Goal: Ask a question

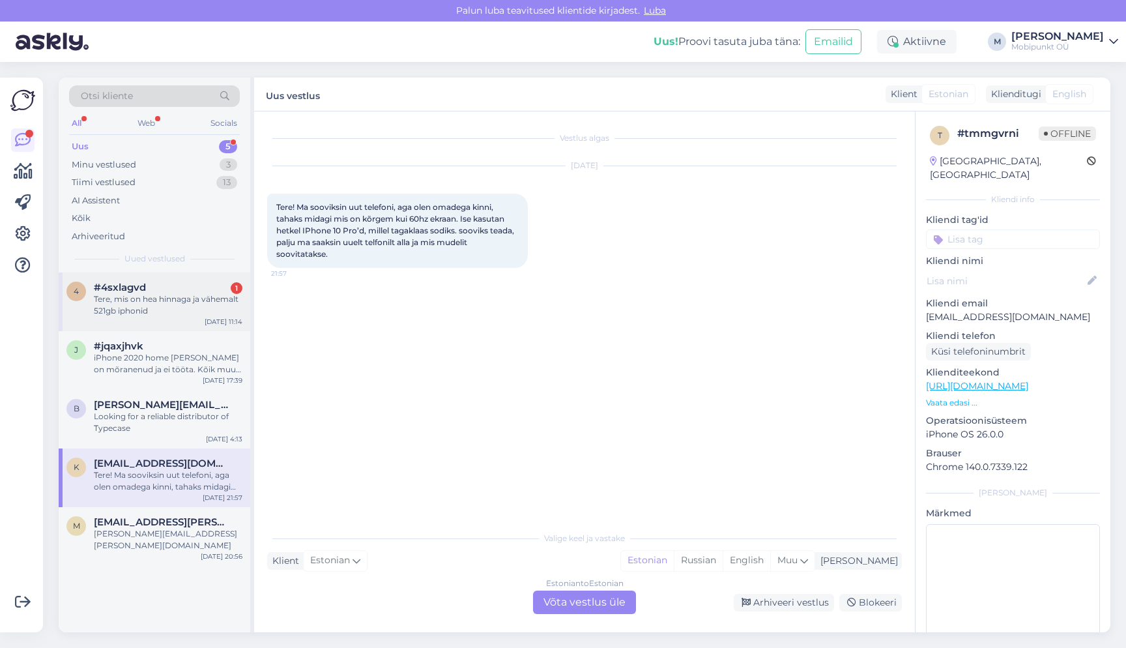
click at [145, 293] on div "Tere, mis on hea hinnaga ja vähemalt 521gb iphonid" at bounding box center [168, 304] width 149 height 23
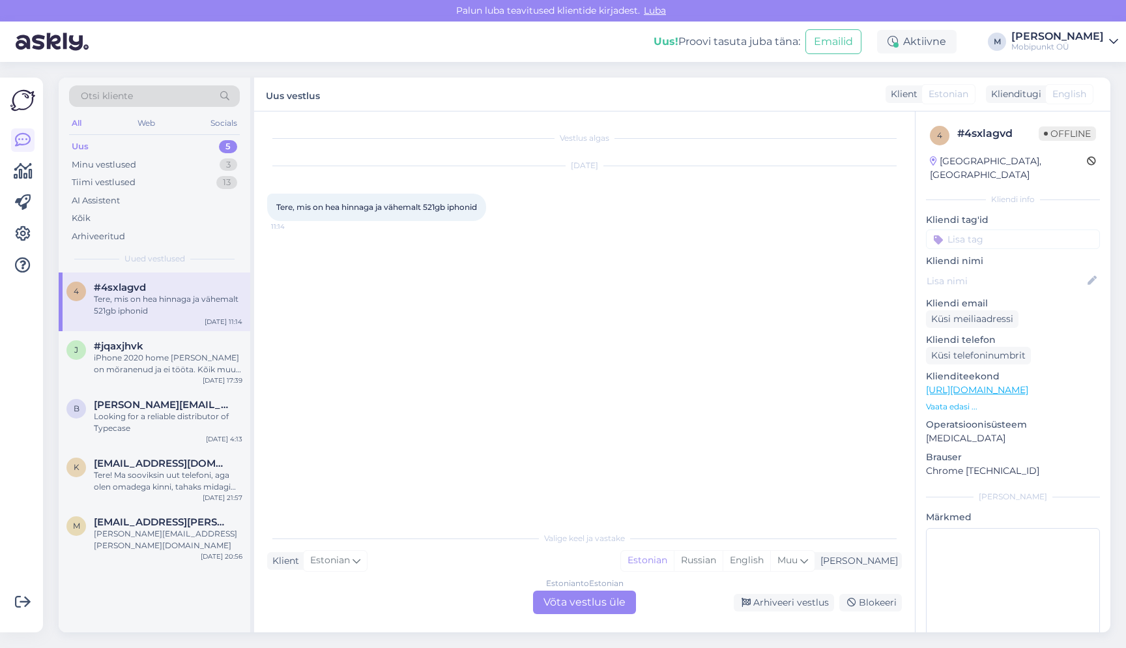
click at [585, 595] on div "Estonian to Estonian Võta vestlus üle" at bounding box center [584, 602] width 103 height 23
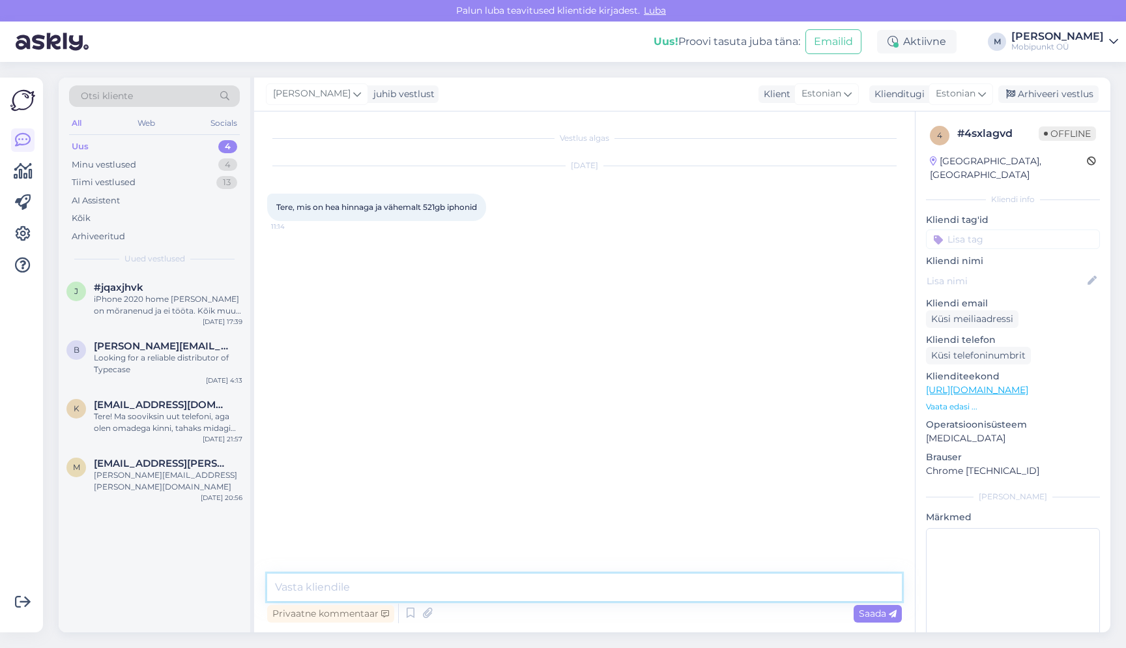
click at [504, 579] on textarea at bounding box center [584, 587] width 635 height 27
type textarea "Tere"
paste textarea "[URL][DOMAIN_NAME]"
type textarea "[URL][DOMAIN_NAME]"
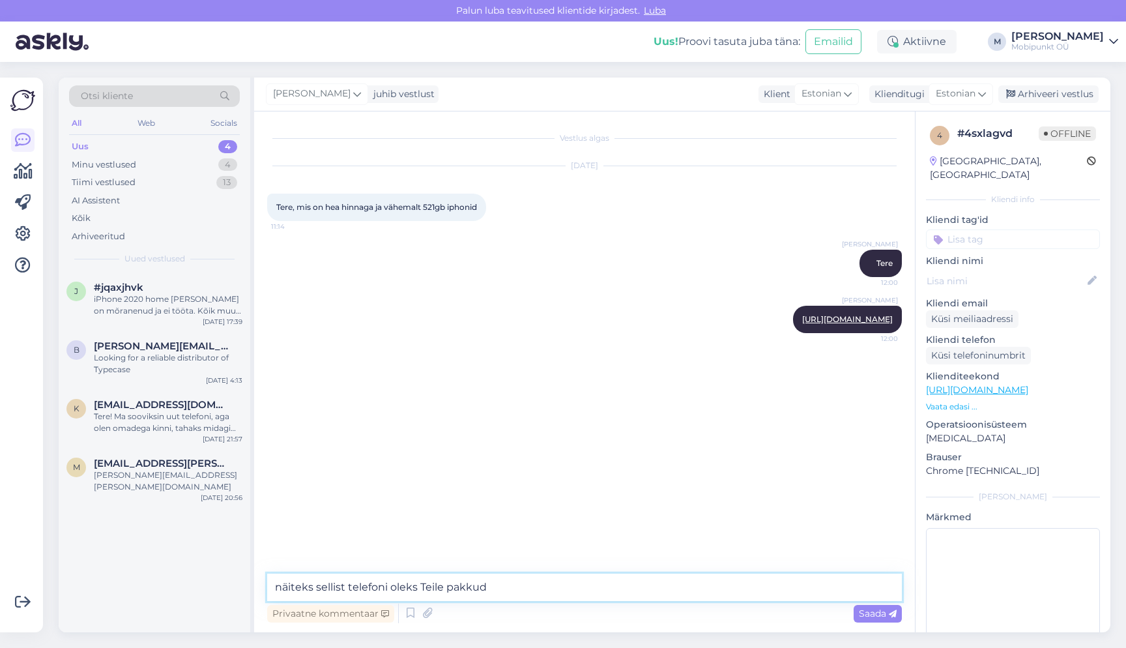
type textarea "näiteks sellist telefoni oleks Teile pakkuda"
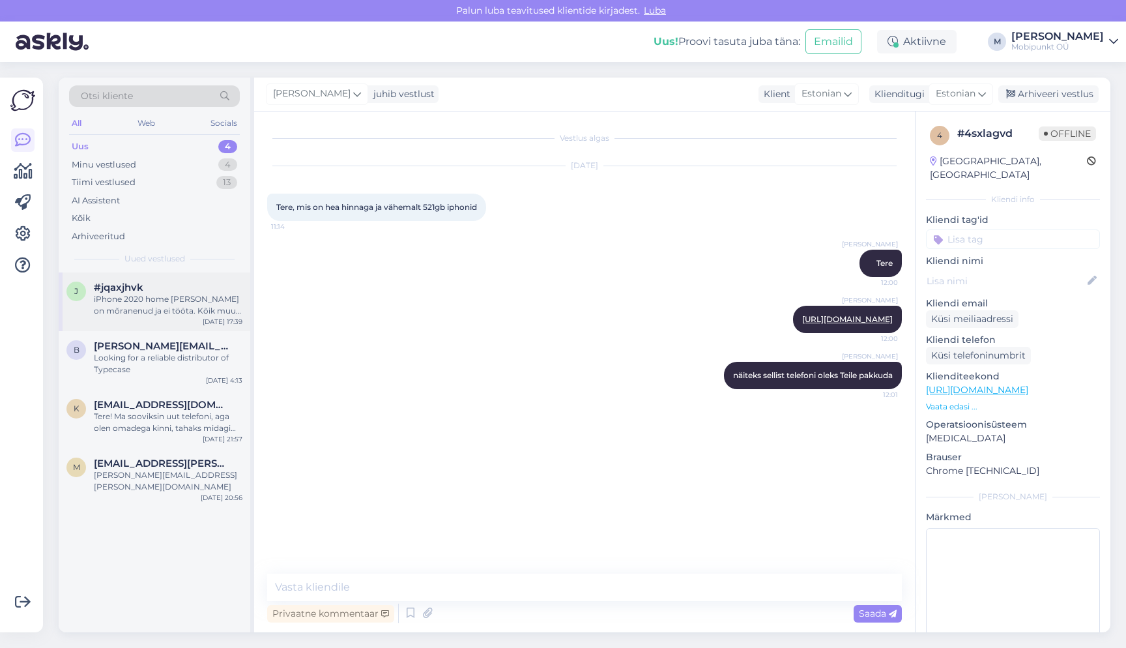
click at [141, 307] on div "iPhone 2020 home [PERSON_NAME] on mõranenud ja ei tööta. Kõik muu nagu ekraan o…" at bounding box center [168, 304] width 149 height 23
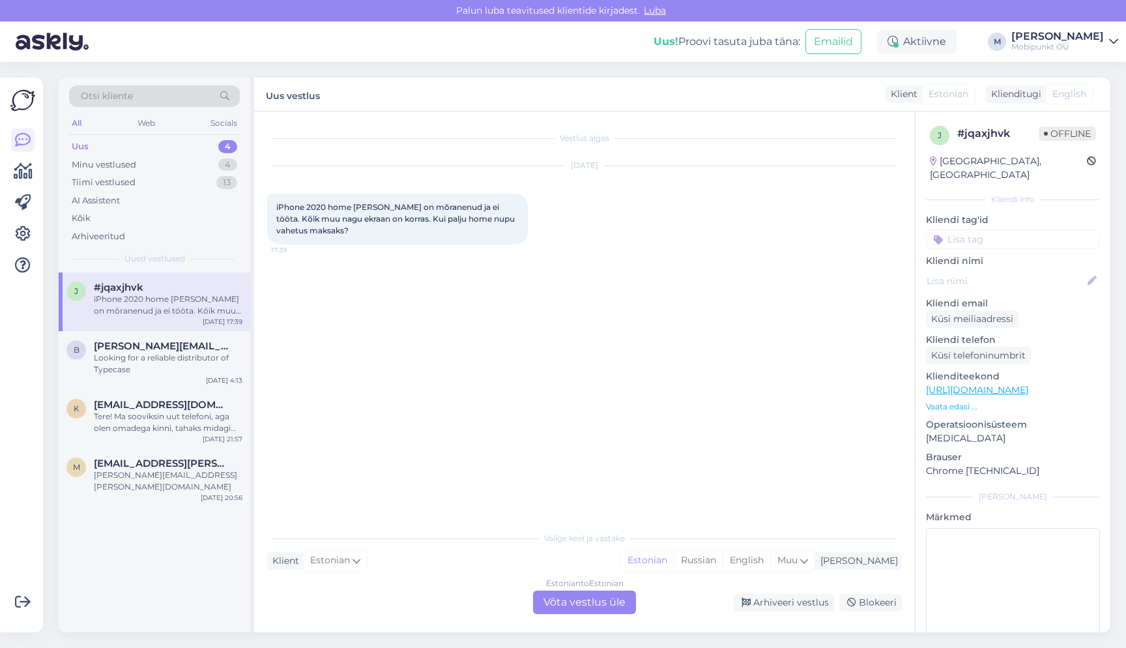
click at [587, 598] on div "Estonian to Estonian Võta vestlus üle" at bounding box center [584, 602] width 103 height 23
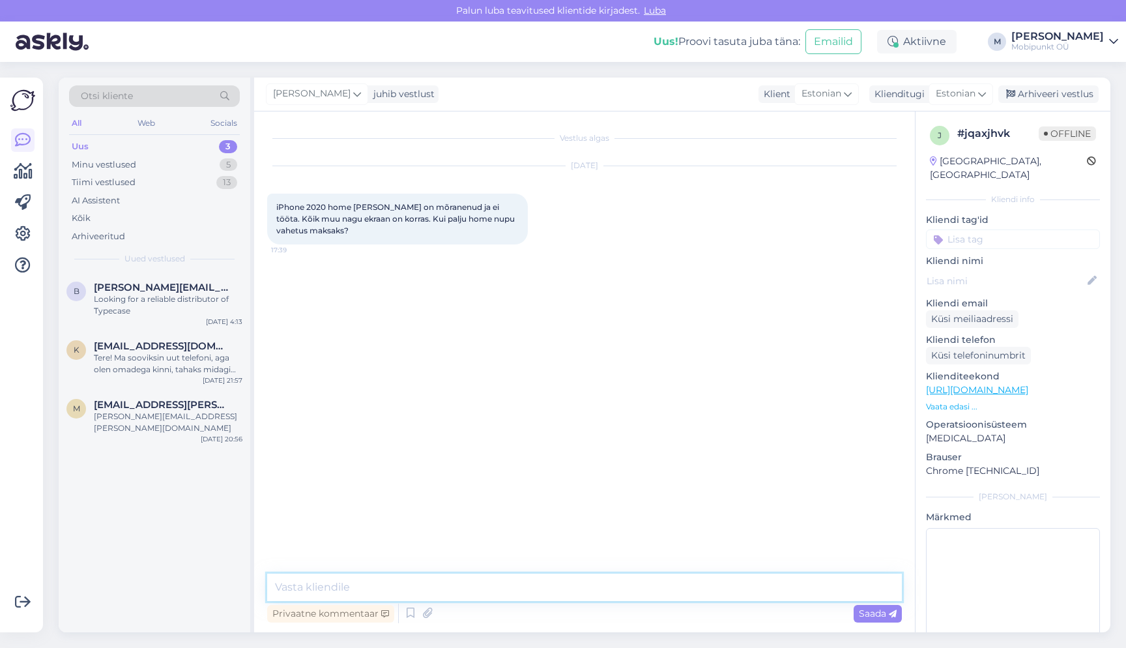
click at [537, 581] on textarea at bounding box center [584, 587] width 635 height 27
type textarea "Tere"
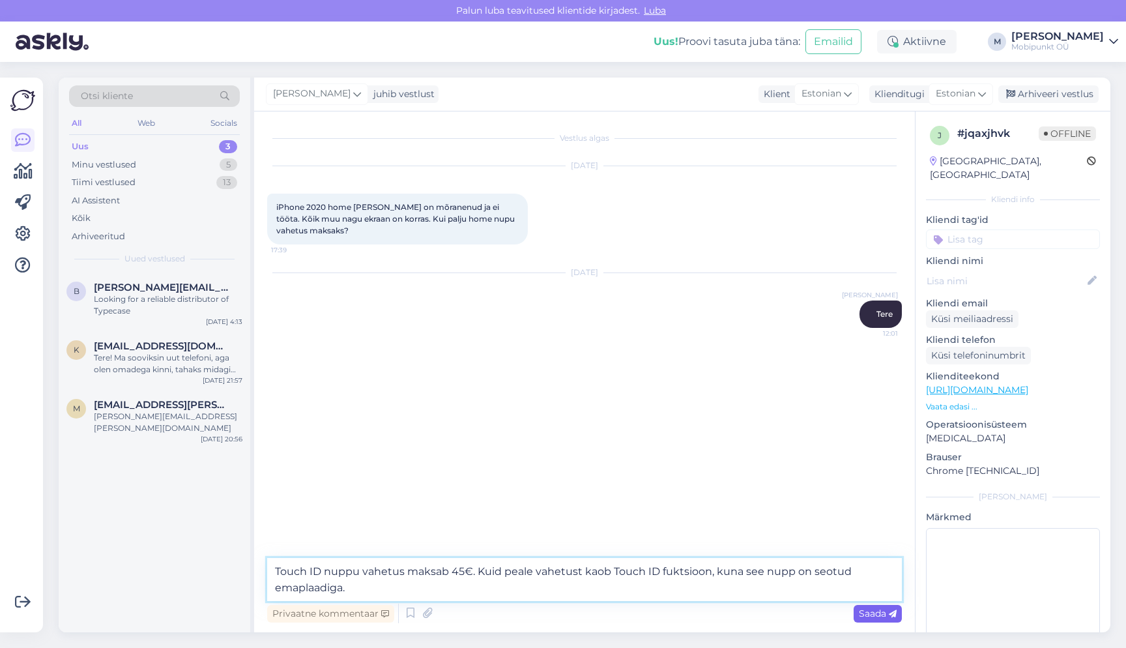
type textarea "Touch ID nuppu vahetus maksab 45€. Kuid peale vahetust kaob Touch ID fuktsioon,…"
click at [881, 612] on span "Saada" at bounding box center [878, 614] width 38 height 12
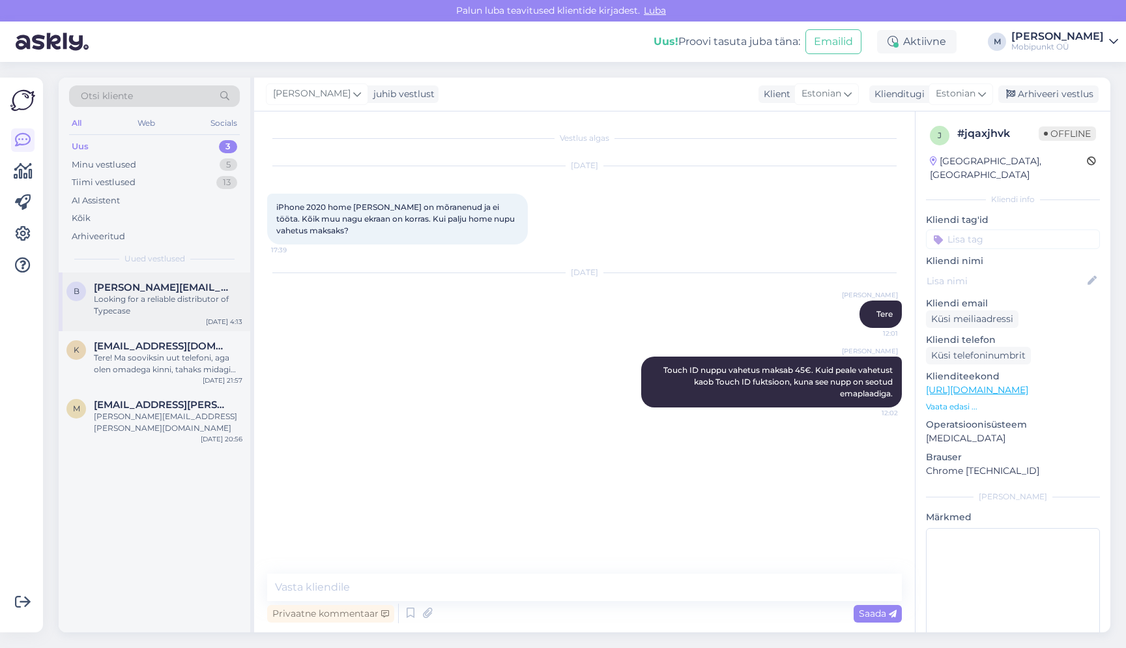
click at [156, 306] on div "Looking for a reliable distributor of Typecase" at bounding box center [168, 304] width 149 height 23
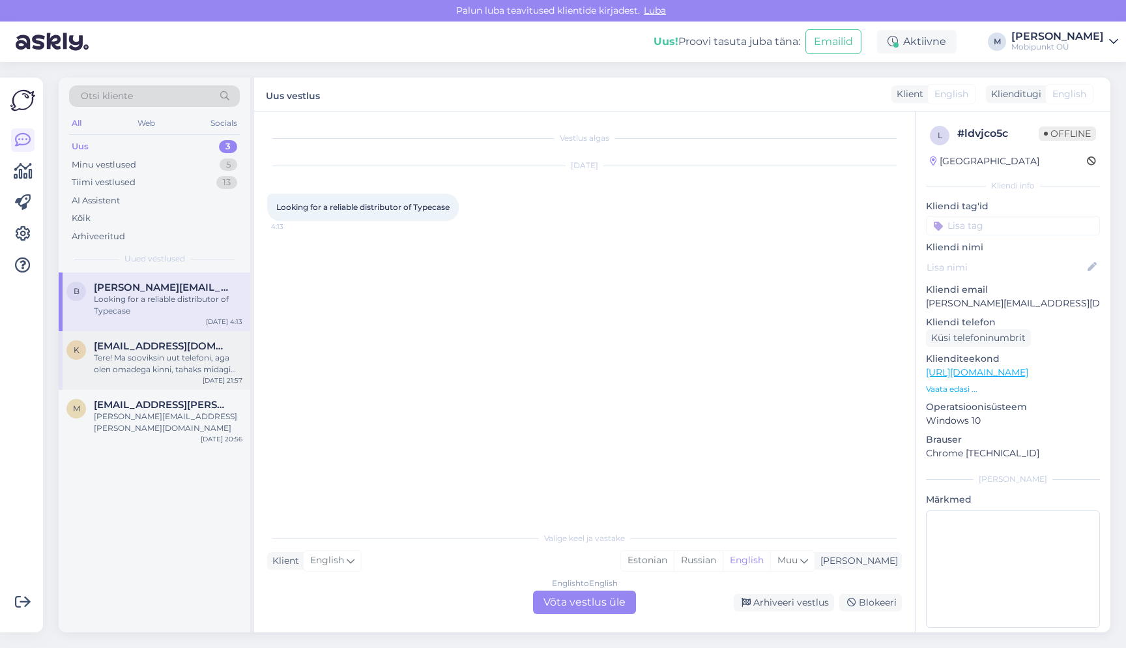
click at [149, 359] on div "Tere! Ma sooviksin uut telefoni, aga olen omadega kinni, tahaks midagi mis on k…" at bounding box center [168, 363] width 149 height 23
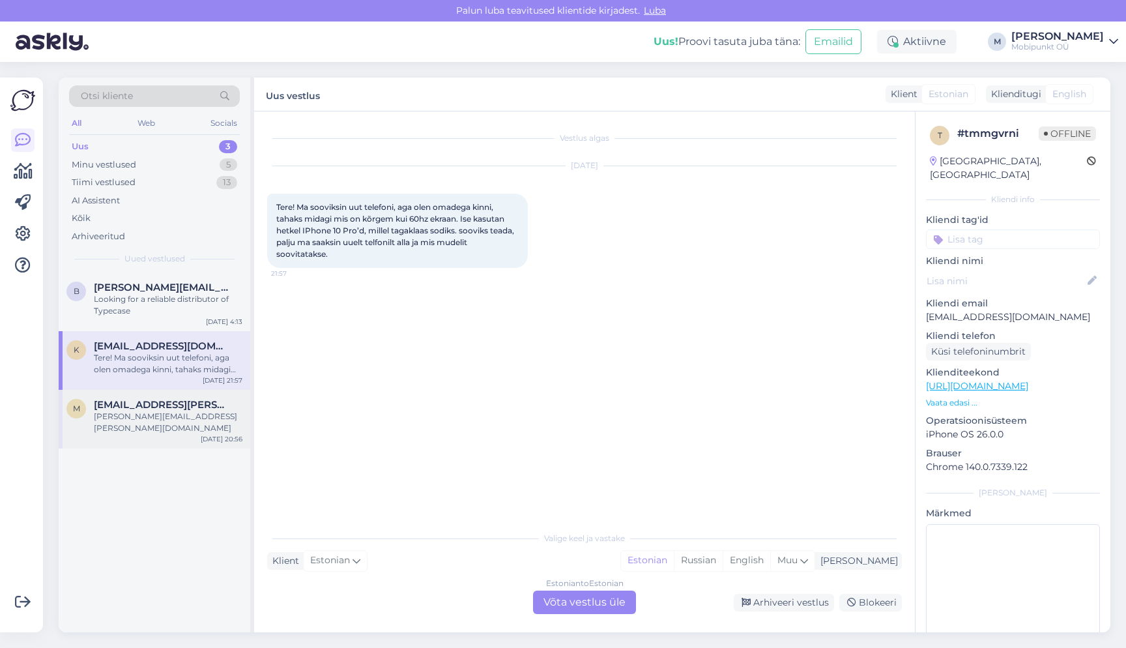
click at [139, 411] on div "[PERSON_NAME][EMAIL_ADDRESS][PERSON_NAME][DOMAIN_NAME]" at bounding box center [168, 422] width 149 height 23
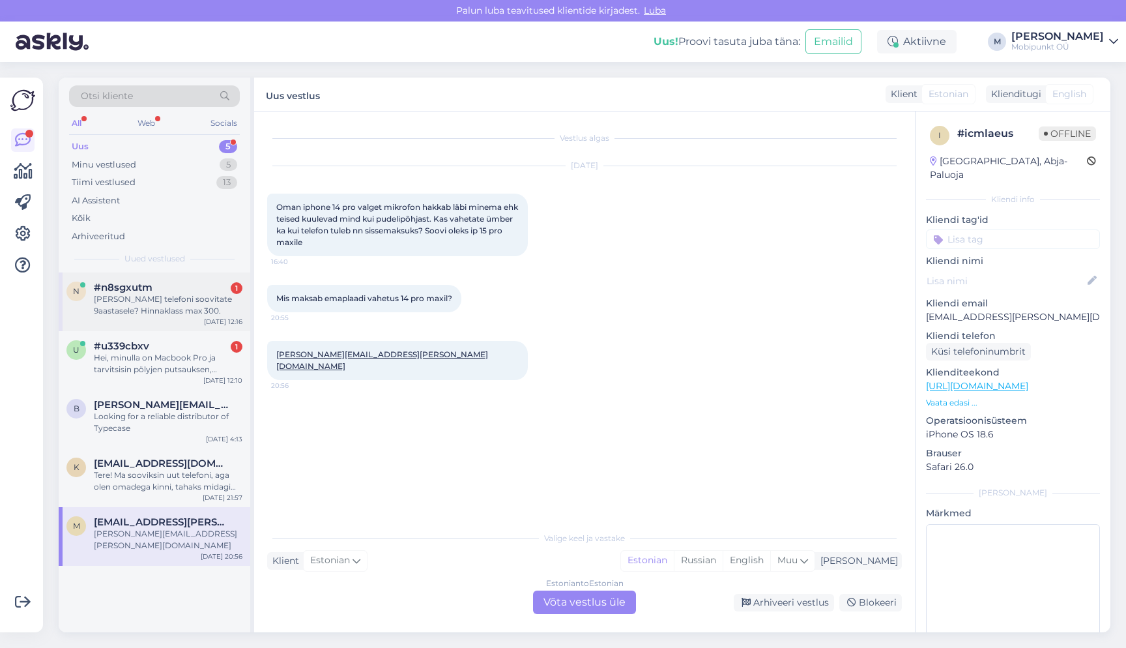
click at [170, 302] on div "[PERSON_NAME] telefoni soovitate 9aastasele? Hinnaklass max 300." at bounding box center [168, 304] width 149 height 23
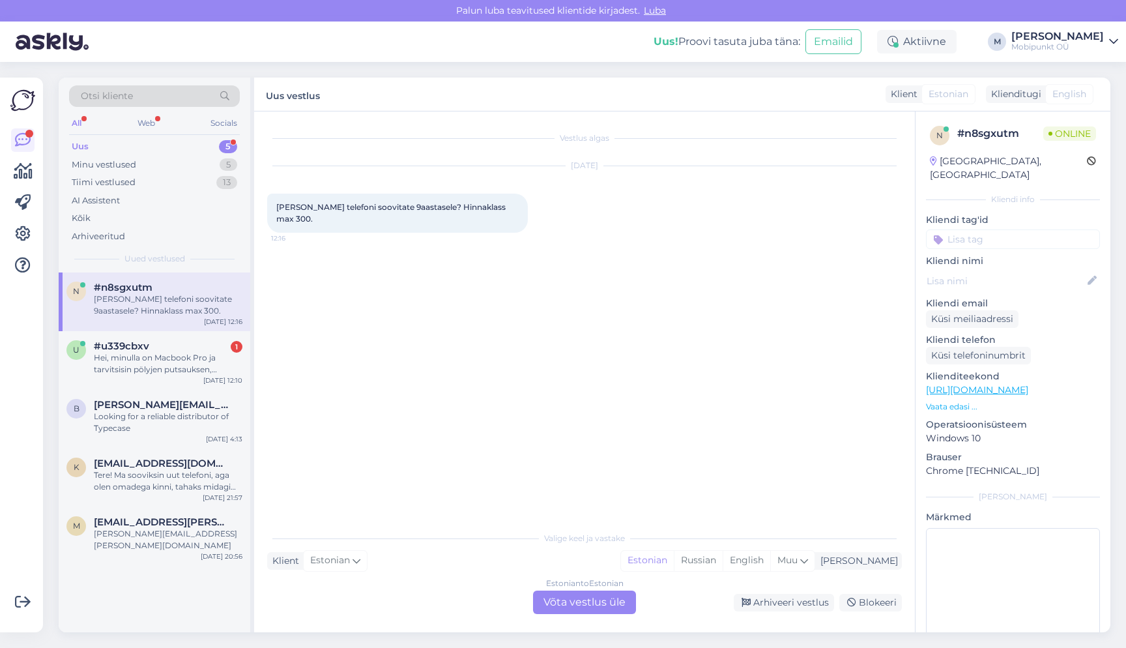
click at [587, 602] on div "Estonian to Estonian Võta vestlus üle" at bounding box center [584, 602] width 103 height 23
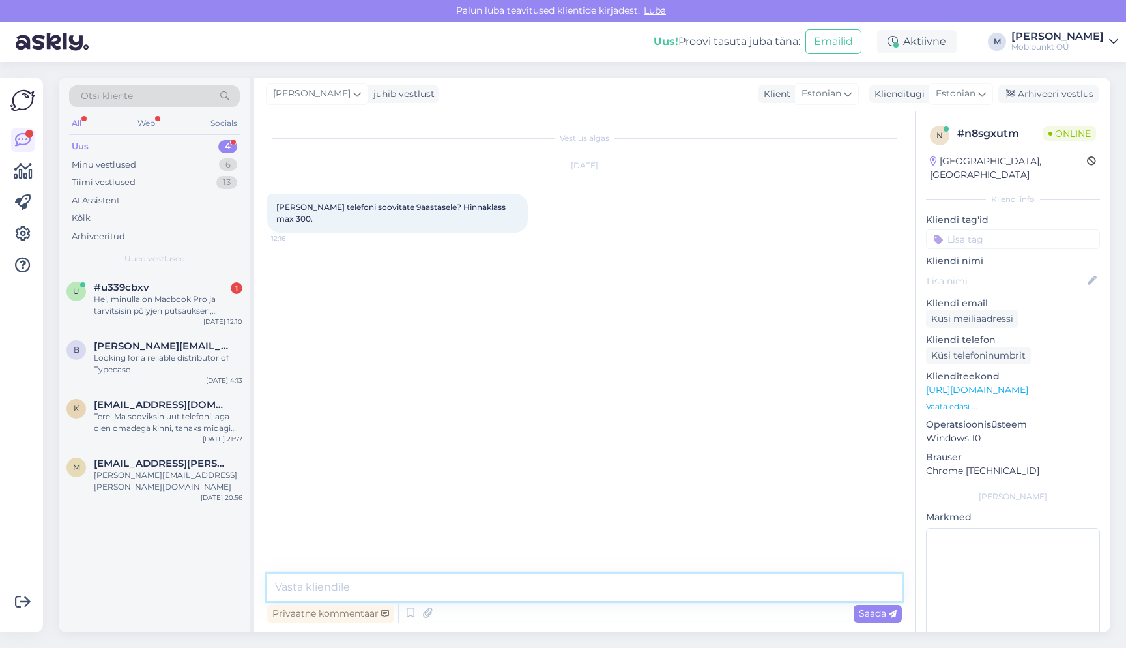
click at [540, 581] on textarea at bounding box center [584, 587] width 635 height 27
type textarea "Tere"
type textarea "iPhone 11 oleks väga hea. Valikuga saab tutvuda meie kodulehel"
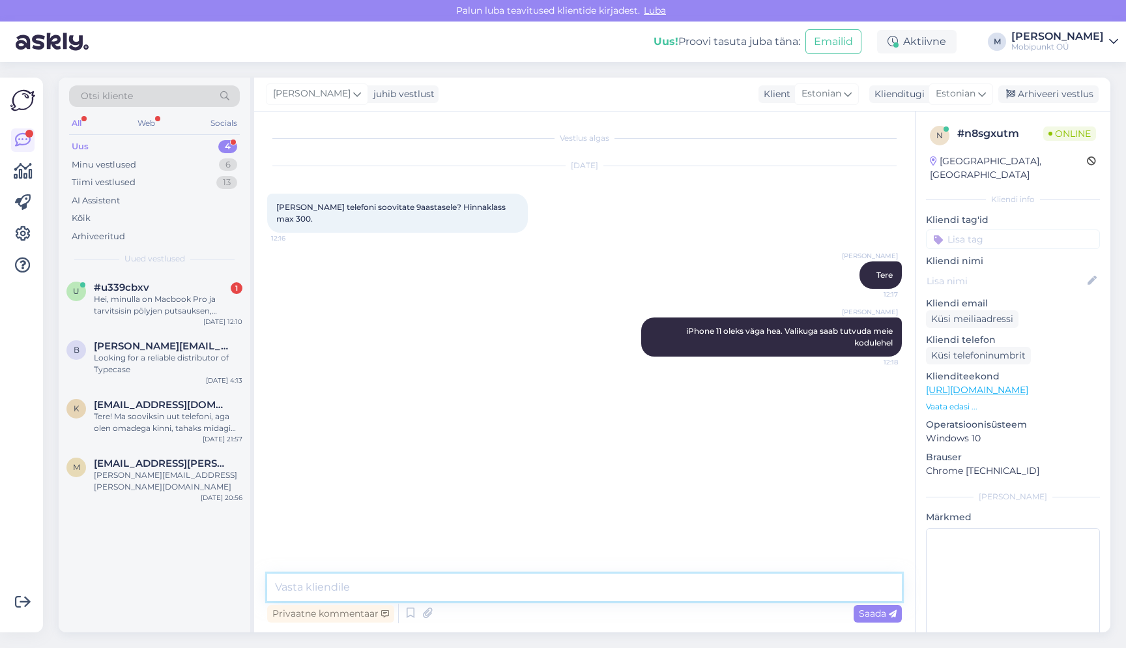
paste textarea "[URL][DOMAIN_NAME]"
type textarea "[URL][DOMAIN_NAME]"
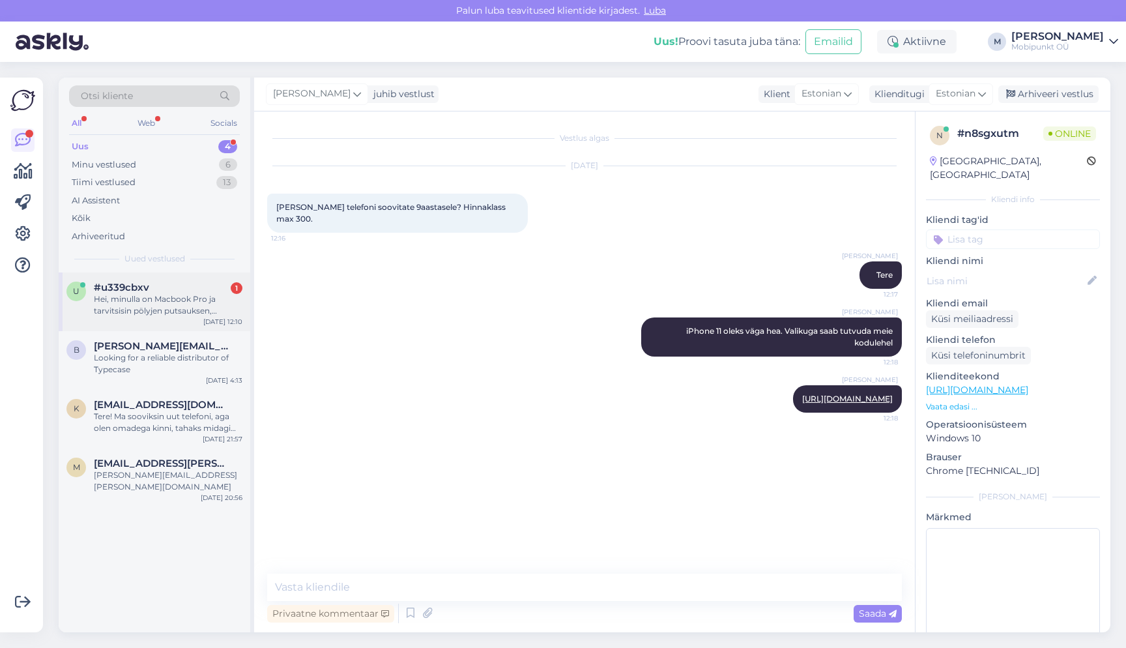
click at [174, 296] on div "Hei, minulla on Macbook Pro ja tarvitsisin pölyjen putsauksen, varsinkin näppäi…" at bounding box center [168, 304] width 149 height 23
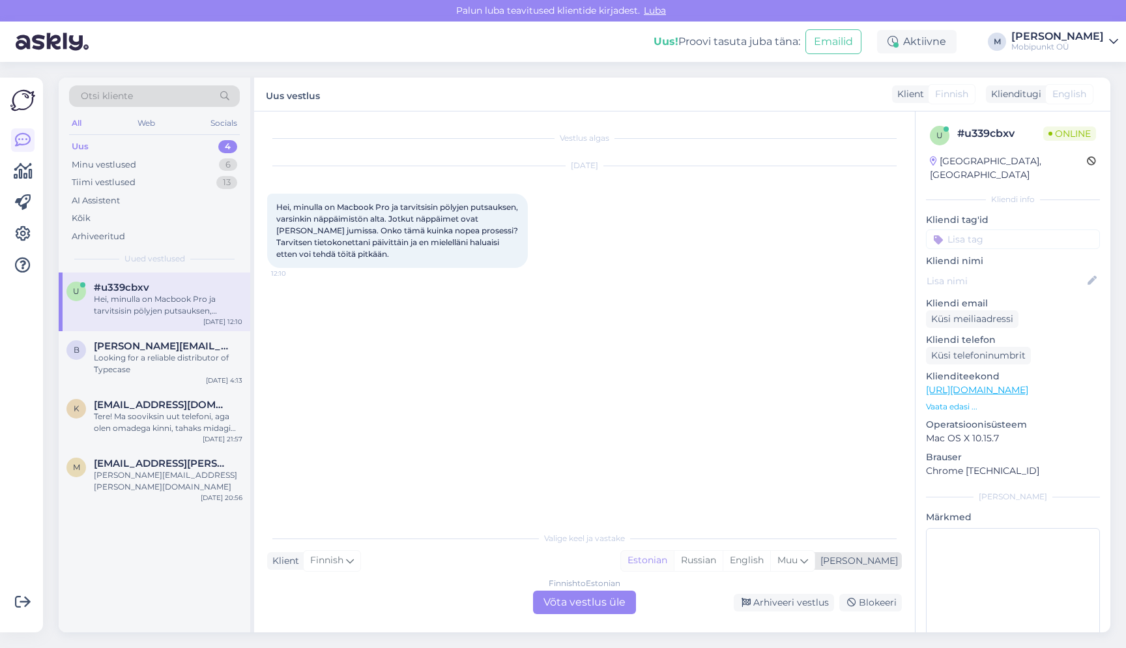
click at [674, 559] on div "Estonian" at bounding box center [647, 561] width 53 height 20
click at [583, 597] on div "Finnish to Estonian Võta vestlus üle" at bounding box center [584, 602] width 103 height 23
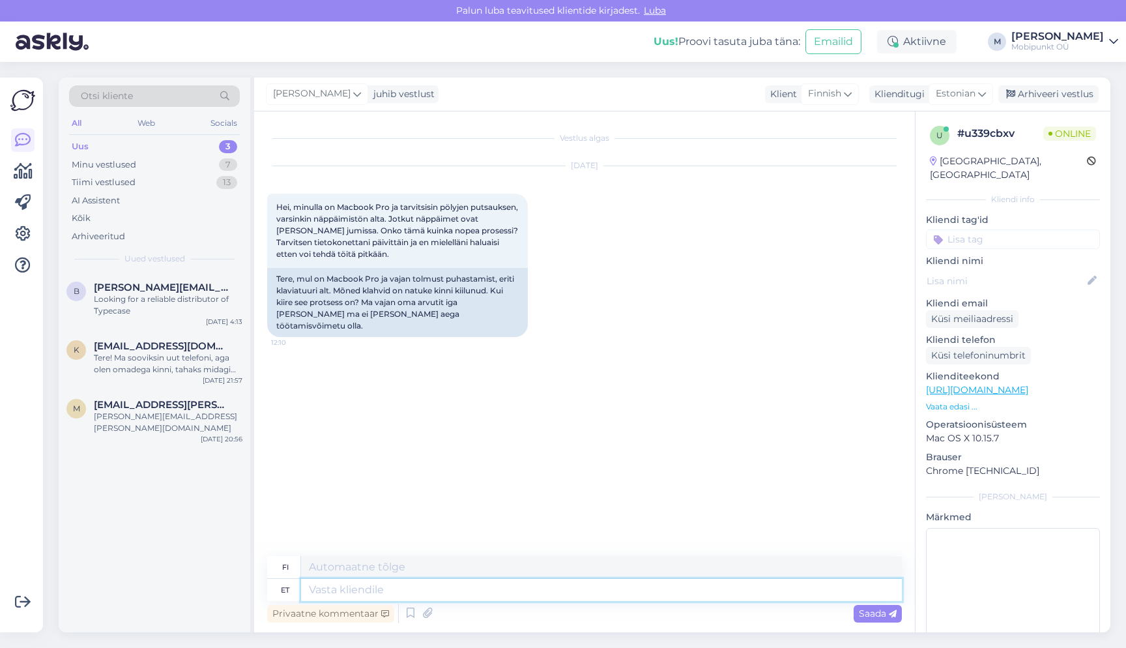
click at [334, 589] on textarea at bounding box center [601, 590] width 601 height 22
type textarea "Tere"
type textarea "Hei"
type textarea "Tere,"
type textarea "Hei,"
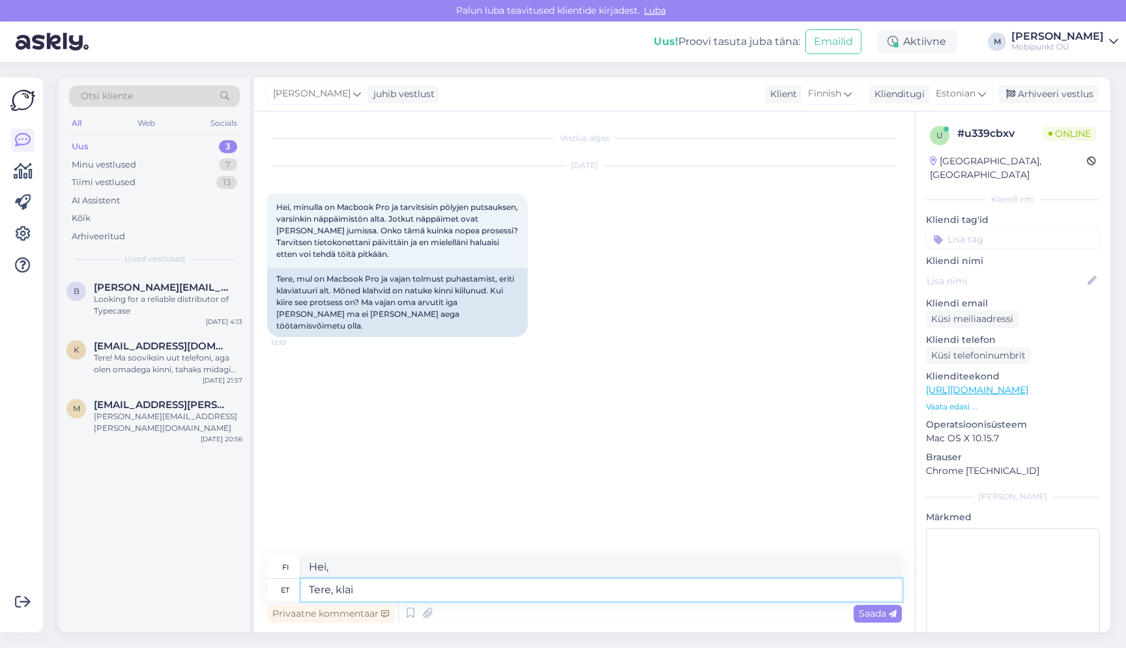
type textarea "Tere, klaiv"
type textarea "Hei, Klaiv."
type textarea "Tere, kla"
type textarea "Hei luokka."
type textarea "Tere, klaviatuuri p"
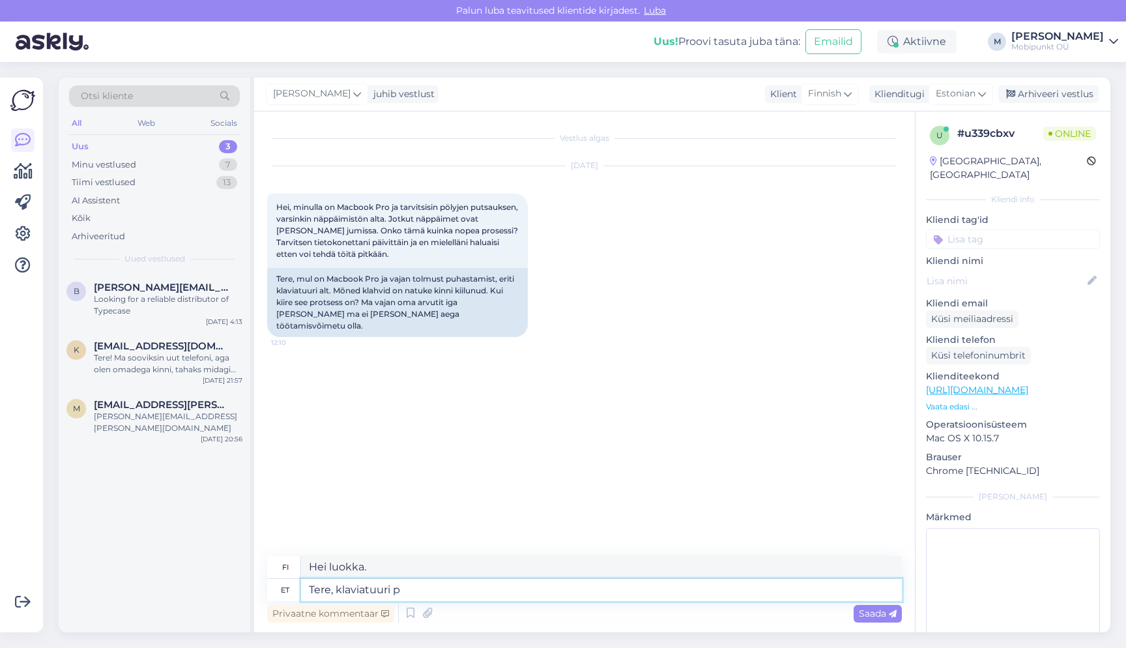
type textarea "Hei, näppäimistö"
type textarea "Tere, klaviatuuri puhastus"
type textarea "Hei, näppäimistön puhdistus"
type textarea "Tere, klaviatuuri puhastus tavaliselt"
type textarea "Hei, näppäimistön puhdistus yleensä"
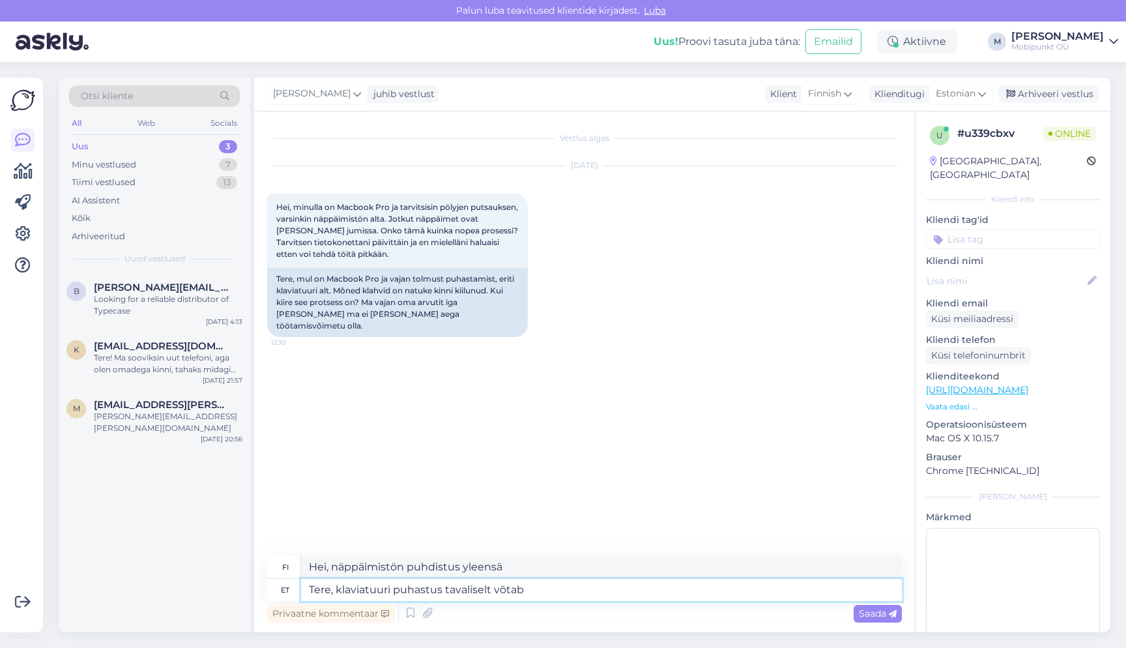
type textarea "Tere, klaviatuuri puhastus tavaliselt võtab"
type textarea "Hei, näppäimistön puhdistaminen vie yleensä"
type textarea "Tere, klaviatuuri puhastus tavaliselt võtab 3-5."
type textarea "Hei, näppäimistön puhdistaminen kestää yleensä 3–5"
type textarea "Tere, klaviatuuri puhastus tavaliselt võtab 3-5. tundi"
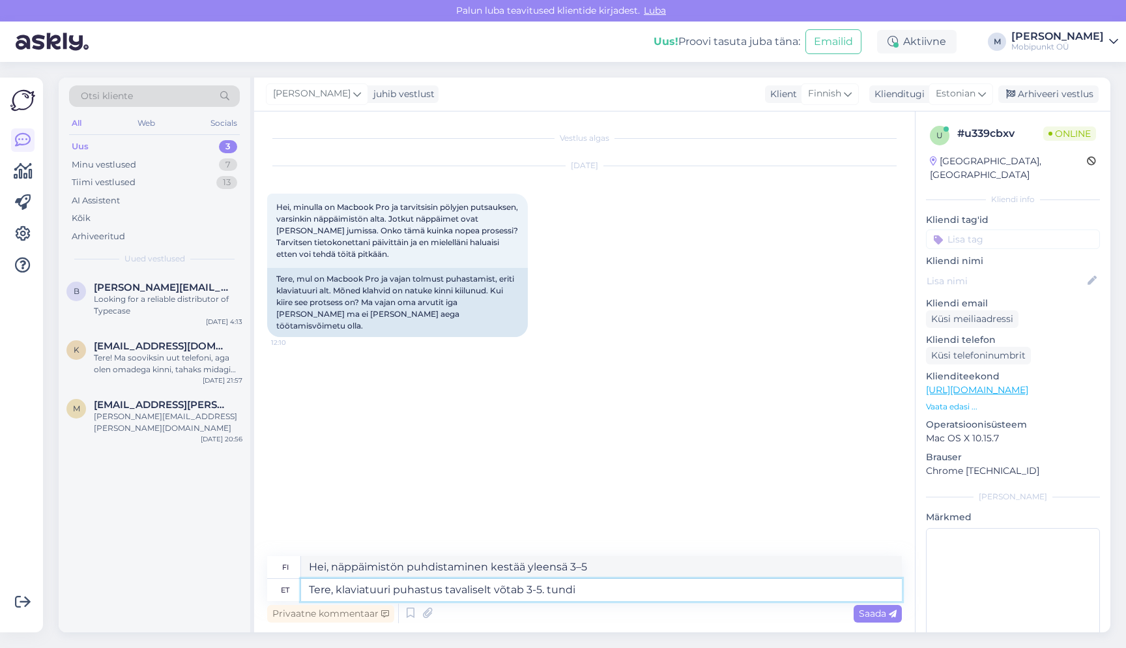
type textarea "Hei, näppäimistön puhdistaminen kestää yleensä 3–5 tuntia."
type textarea "Tere, klaviatuuri puhastus tavaliselt võtab 3-5. tundi aega. Seda"
type textarea "Hei, näppäimistön puhdistaminen kestää yleensä 3–5 tuntia. Tämä"
type textarea "Tere, klaviatuuri puhastus tavaliselt võtab 3-5. tundi aega. [PERSON_NAME] s"
type textarea "Hei, näppäimistön puhdistaminen kestää yleensä 3–5 tuntia. [PERSON_NAME]"
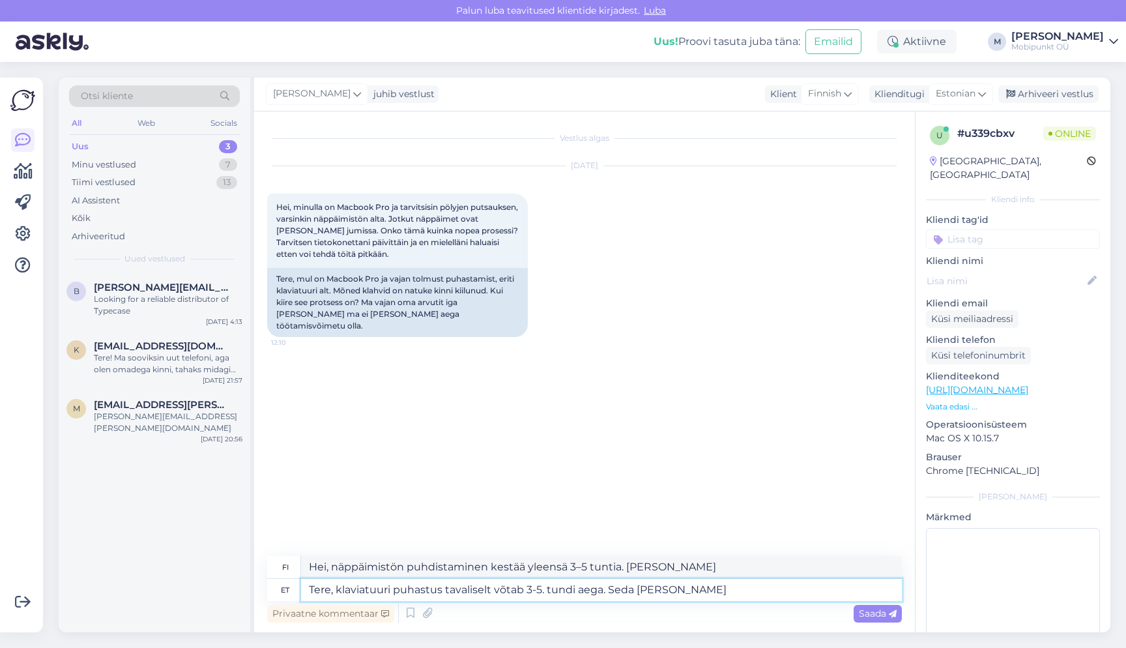
type textarea "Tere, klaviatuuri puhastus tavaliselt võtab 3-5. tundi aega. Seda [PERSON_NAME]…"
type textarea "Hei, näppäimistön puhdistus kestää yleensä 3–5 tuntia. Voimme tehdä tämän työn."
type textarea "Tere, klaviatuuri puhastus tavaliselt võtab 3-5. tundi aega. [PERSON_NAME] [PER…"
type textarea "Hei, näppäimistön puhdistus kestää yleensä 3–5 tuntia. Voimme tehdä tämän työn …"
type textarea "Tere, klaviatuuri puhastus tavaliselt võtab 3-5. tundi aega. [PERSON_NAME] [PER…"
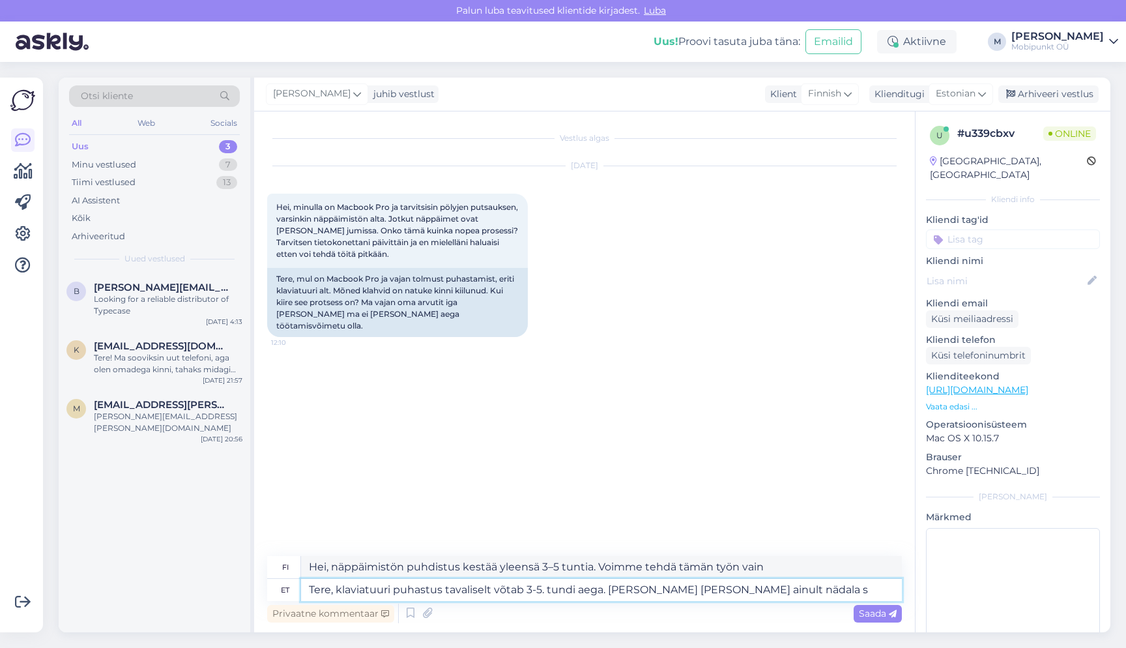
type textarea "Hei, näppäimistön puhdistus kestää yleensä 3–5 tuntia. Voimme tehdä tämän työn …"
type textarea "Tere, klaviatuuri puhastus tavaliselt võtab 3-5. tundi aega. [PERSON_NAME] [PER…"
type textarea "Hei, näppäimistön puhdistus kestää yleensä 3–5 tuntia. Voimme tehdä tätä työtä …"
type textarea "Tere, klaviatuuri puhastus tavaliselt võtab 3-5. tundi aega. [PERSON_NAME] [PER…"
type textarea "Hei, näppäimistön puhdistus kestää yleensä 3–5 tuntia. Voimme tehdä tämän työn …"
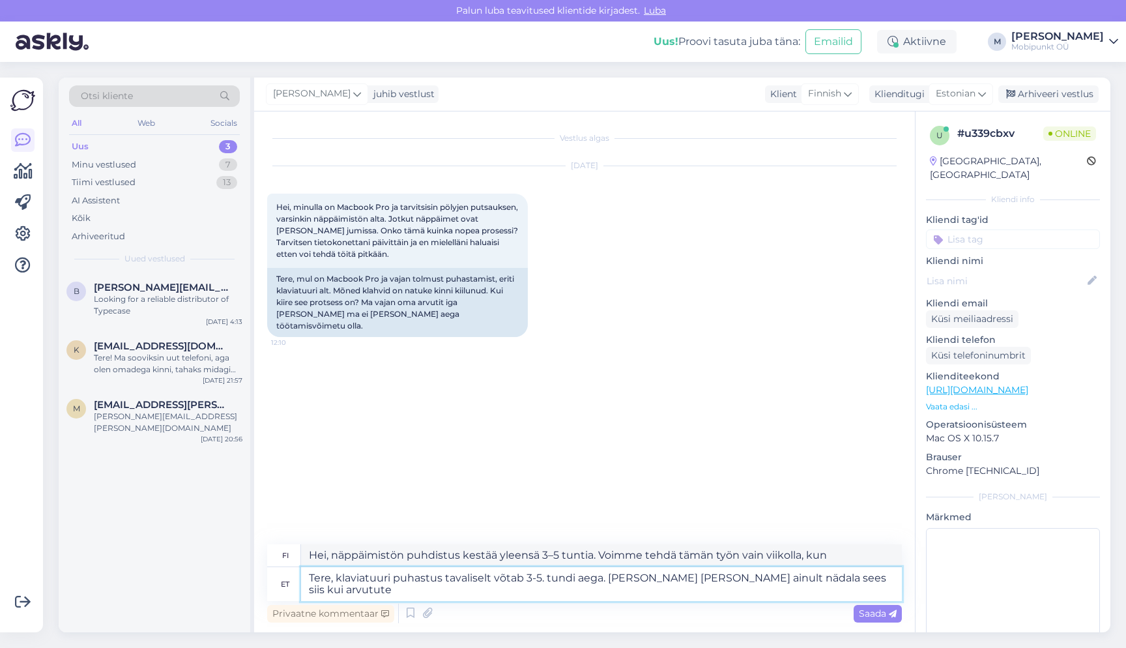
type textarea "Tere, klaviatuuri puhastus tavaliselt võtab 3-5. tundi aega. [PERSON_NAME] [PER…"
type textarea "Hei, näppäimistön puhdistus kestää yleensä 3–5 tuntia. Voimme tehdä tämän työn …"
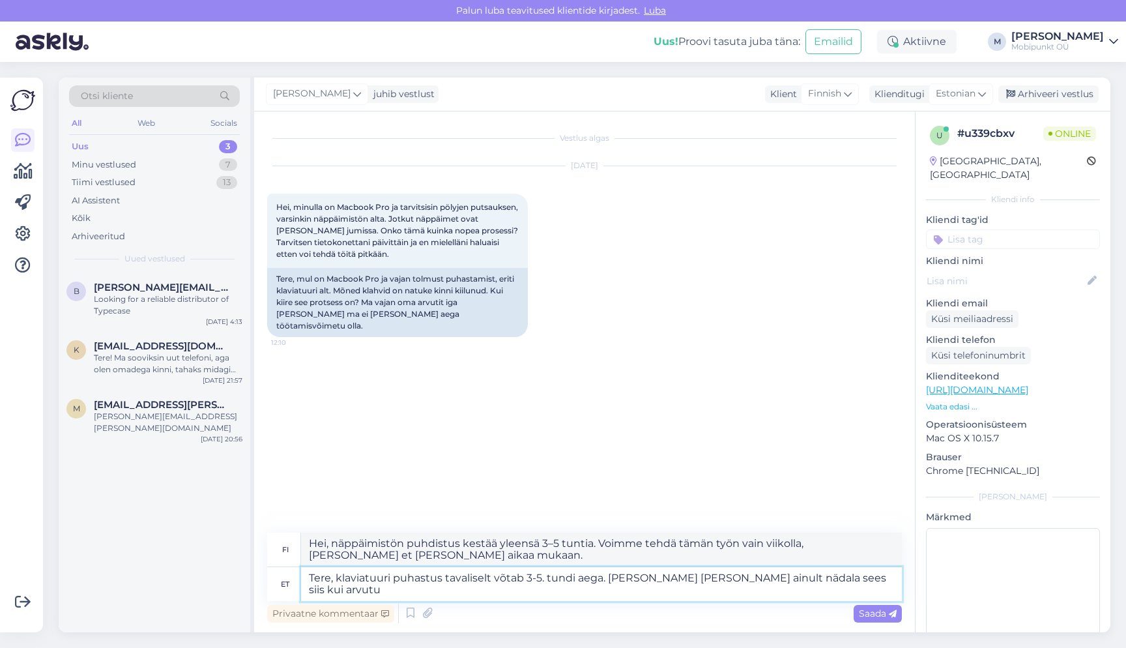
type textarea "Tere, klaviatuuri puhastus tavaliselt võtab 3-5. tundi aega. [PERSON_NAME] [PER…"
type textarea "Hei, näppäimistön puhdistus kestää yleensä 3–5 tuntia. Voimme tehdä tämän työn …"
type textarea "Tere, klaviatuuri puhastus tavaliselt võtab 3-5. tundi aega. [PERSON_NAME] [PER…"
type textarea "Hei, näppäimistön puhdistus kestää yleensä 3–5 tuntia. Voimme tehdä tämän työn …"
type textarea "Tere, klaviatuuri puhastus tavaliselt võtab 3-5. tundi aega. [PERSON_NAME] [PER…"
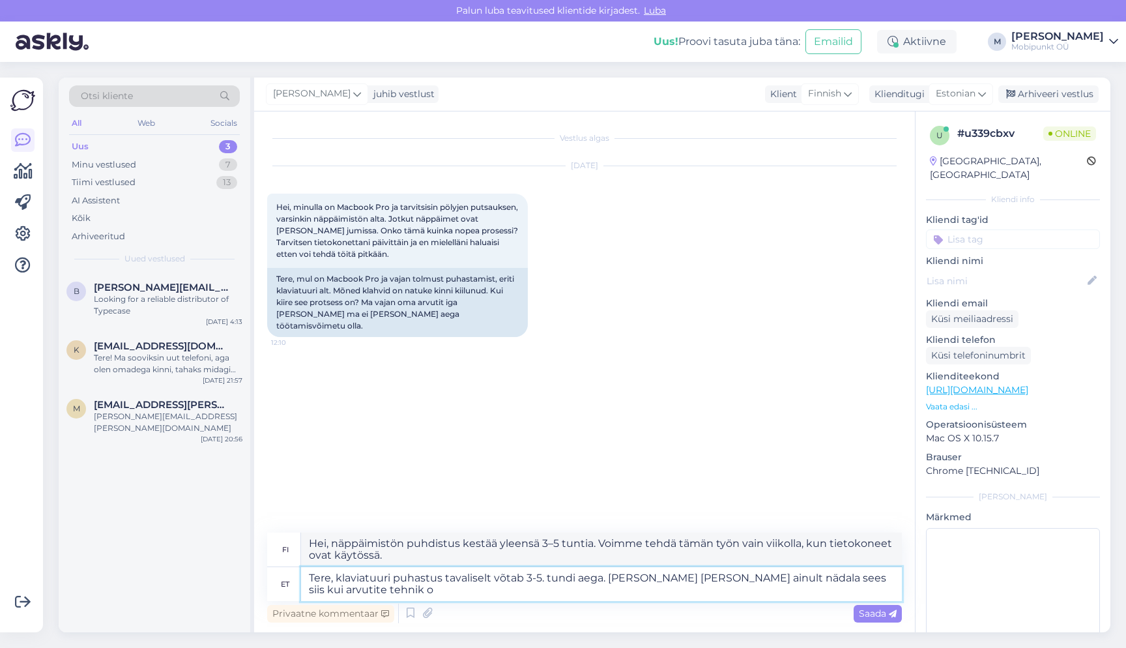
type textarea "Hei, näppäimistön puhdistus kestää yleensä 3–5 tuntia. Voimme tehdä tämän työn …"
type textarea "Tere, klaviatuuri puhastus tavaliselt võtab 3-5. tundi aega. [PERSON_NAME] [PER…"
type textarea "Hei, näppäimistön puhdistus kestää yleensä 3–5 tuntia. Voimme tehdä tämän työn …"
type textarea "Tere, klaviatuuri puhastus tavaliselt võtab 3-5. tundi aega. [PERSON_NAME] [PER…"
type textarea "Hei, näppäimistön puhdistus kestää yleensä 3–5 tuntia. Voimme tehdä tämän työn …"
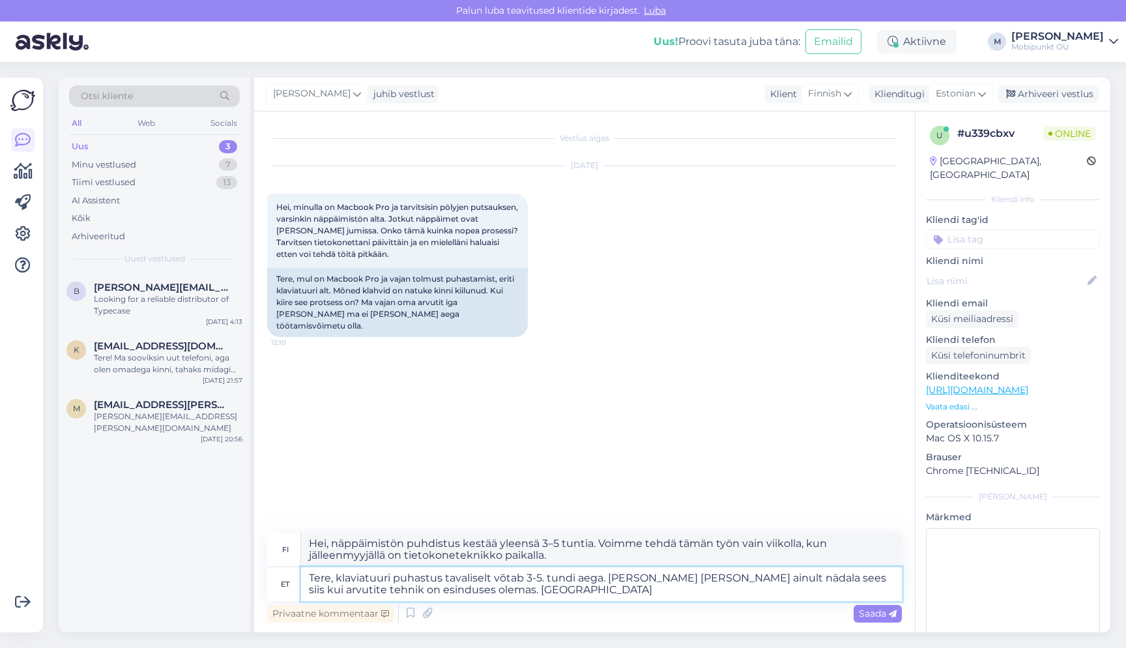
type textarea "Tere, klaviatuuri puhastus tavaliselt võtab 3-5. tundi aega. [PERSON_NAME] [PER…"
type textarea "Hei, näppäimistön puhdistus kestää yleensä 3–5 tuntia. Voimme tehdä tämän työn …"
type textarea "Tere, klaviatuuri puhastus tavaliselt võtab 3-5. tundi aega. [PERSON_NAME] [PER…"
type textarea "Hei, näppäimistön puhdistus kestää yleensä 3–5 tuntia. Voimme tehdä tämän työn …"
type textarea "Tere, klaviatuuri puhastus tavaliselt võtab 3-5. tundi aega. [PERSON_NAME] [PER…"
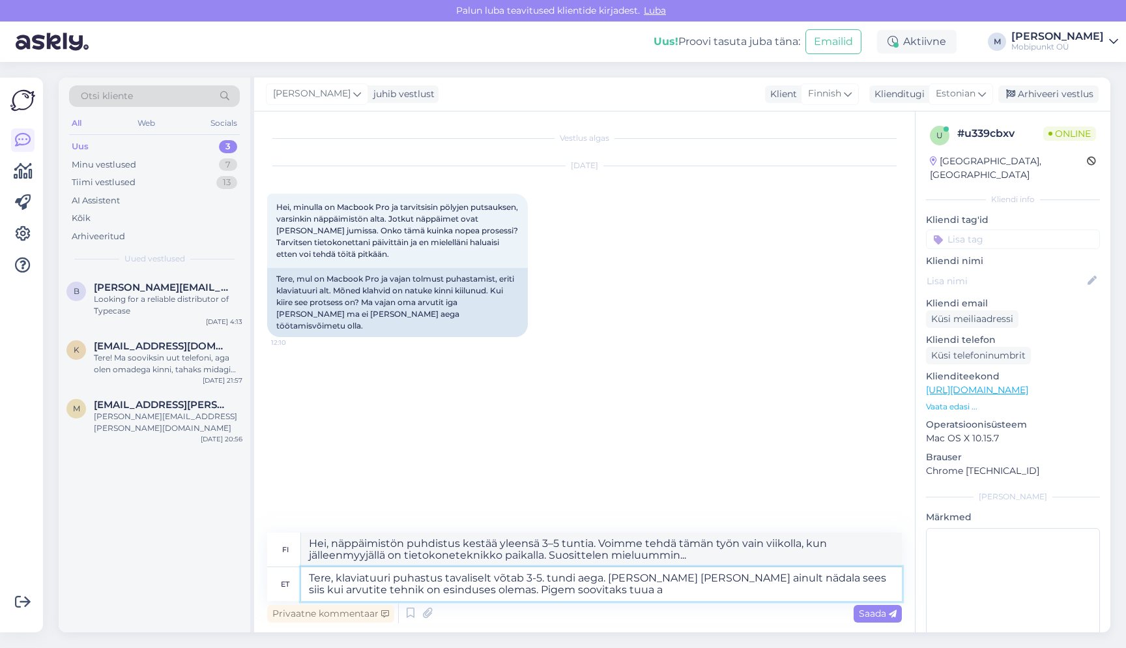
type textarea "Hei, näppäimistön puhdistus kestää yleensä 3–5 tuntia. Voimme tehdä tämän työn …"
type textarea "Tere, klaviatuuri puhastus tavaliselt võtab 3-5. tundi aega. [PERSON_NAME] [PER…"
type textarea "Hei, näppäimistön puhdistus kestää yleensä 3–5 tuntia. Voimme tehdä tätä työtä …"
type textarea "Tere, klaviatuuri puhastus tavaliselt võtab 3-5. tundi aega. [PERSON_NAME] [PER…"
type textarea "Hei, näppäimistön puhdistus kestää yleensä 3–5 tuntia. Voimme tehdä tämän työn …"
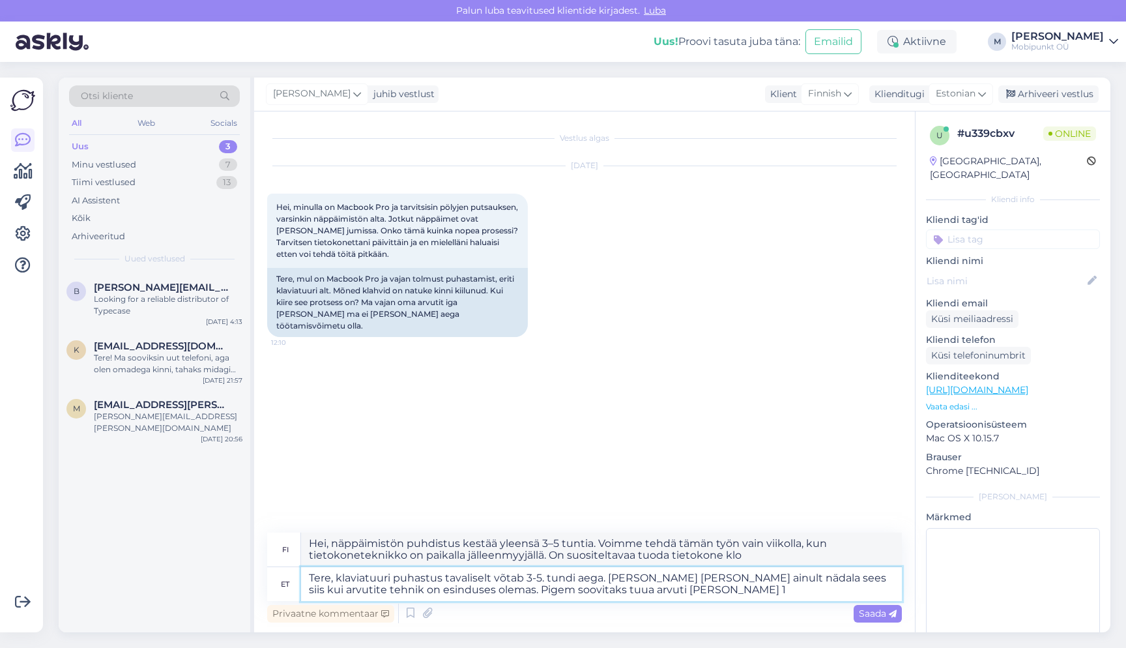
type textarea "Tere, klaviatuuri puhastus tavaliselt võtab 3-5. tundi aega. [PERSON_NAME] [PER…"
type textarea "Hei, näppäimistön puhdistus kestää yleensä 3–5 tuntia. Voimme tehdä tätä työtä …"
type textarea "Tere, klaviatuuri puhastus tavaliselt võtab 3-5. tundi aega. [PERSON_NAME] [PER…"
type textarea "Hei, näppäimistön puhdistus kestää yleensä 3–5 tuntia. Voimme tehdä tämän työn …"
type textarea "Tere, klaviatuuri puhastus tavaliselt võtab 3-5. tundi aega. [PERSON_NAME] [PER…"
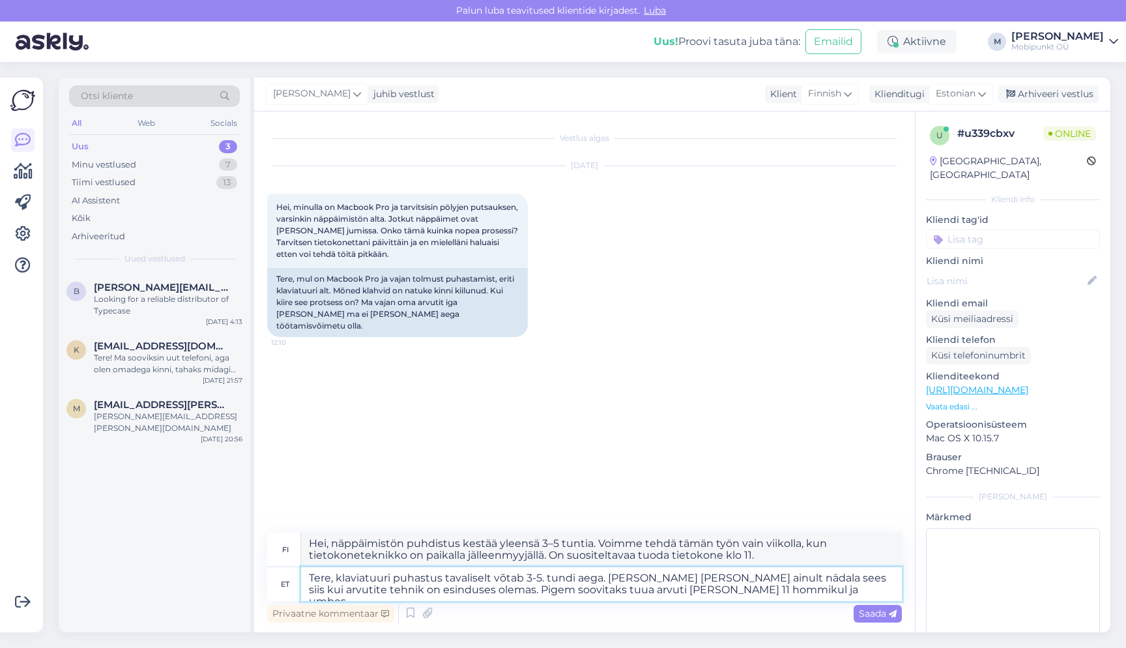
type textarea "Hei, näppäimistön puhdistus kestää yleensä 3–5 tuntia. Voimme tehdä tämän työn …"
type textarea "Tere, klaviatuuri puhastus tavaliselt võtab 3-5. tundi aega. [PERSON_NAME] [PER…"
type textarea "Hei, näppäimistön puhdistus kestää yleensä 3–5 tuntia. Voimme tehdä tätä työtä …"
type textarea "Tere, klaviatuuri puhastus tavaliselt võtab 3-5. tundi aega. [PERSON_NAME] [PER…"
type textarea "Hei, näppäimistön puhdistus kestää yleensä 3–5 tuntia. Voimme tehdä tämän työn …"
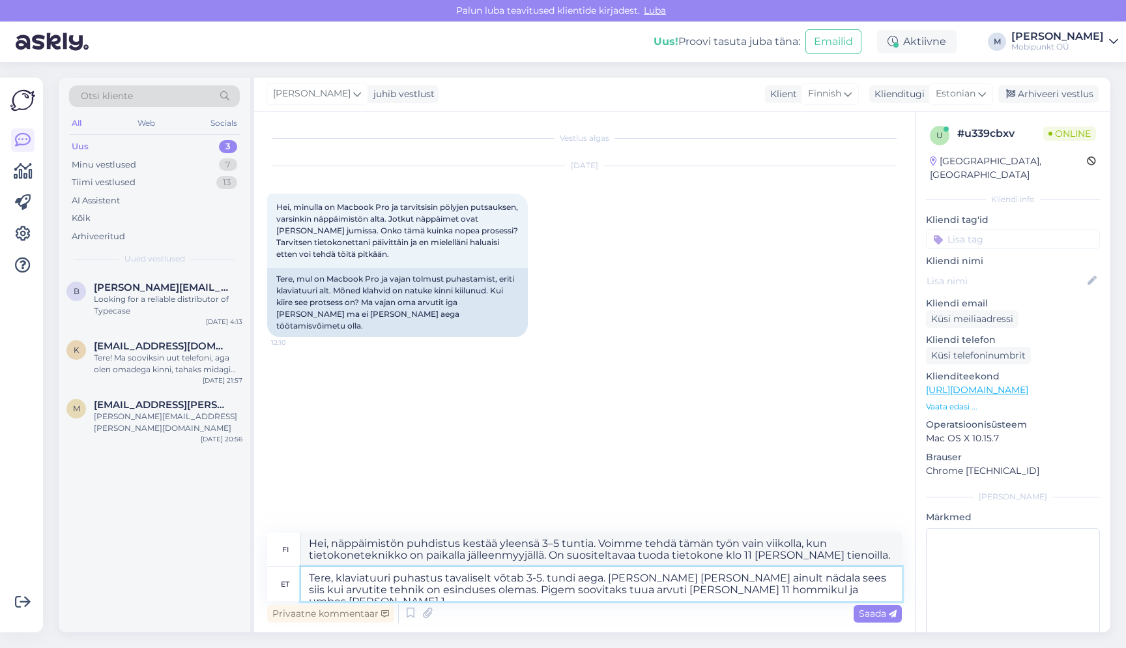
type textarea "Tere, klaviatuuri puhastus tavaliselt võtab 3-5. tundi aega. [PERSON_NAME] [PER…"
type textarea "Hei, näppäimistön puhdistus kestää yleensä 3–5 tuntia. Voimme tehdä tätä työtä …"
type textarea "Tere, klaviatuuri puhastus tavaliselt võtab 3-5. tundi aega. [PERSON_NAME] [PER…"
type textarea "Hei, näppäimistön puhdistus kestää yleensä 3–5 tuntia. Voimme tehdä tätä työtä …"
type textarea "Tere, klaviatuuri puhastus tavaliselt võtab 3-5. tundi aega. [PERSON_NAME] [PER…"
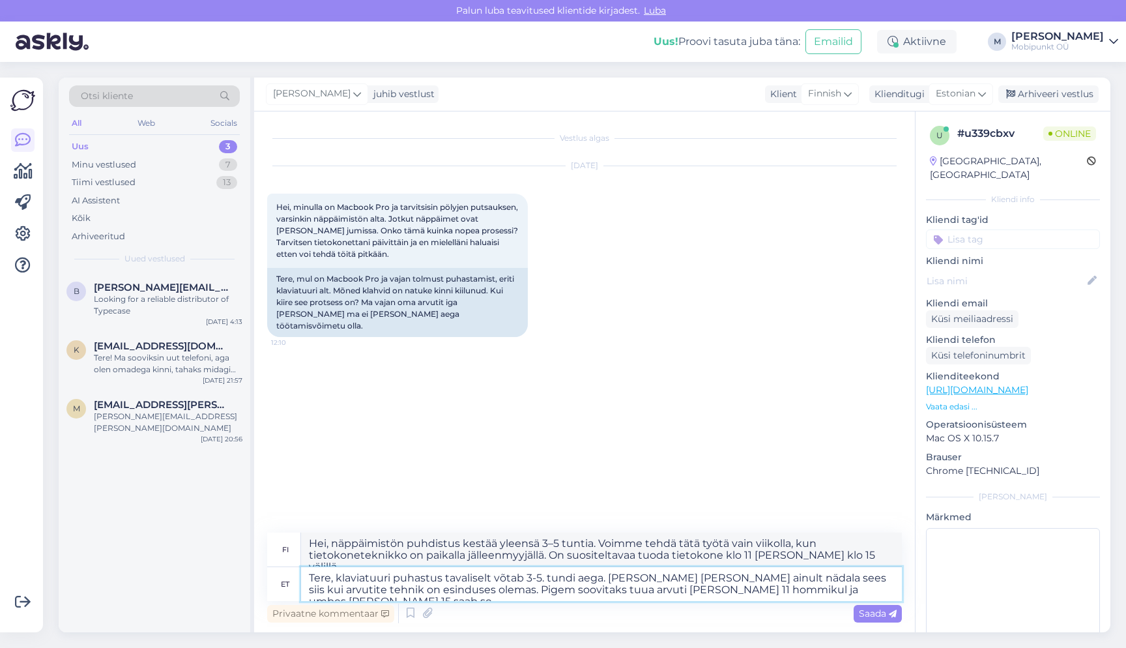
type textarea "Hei, näppäimistön puhdistus kestää yleensä 3–5 tuntia. Voimme tehdä tätä työtä …"
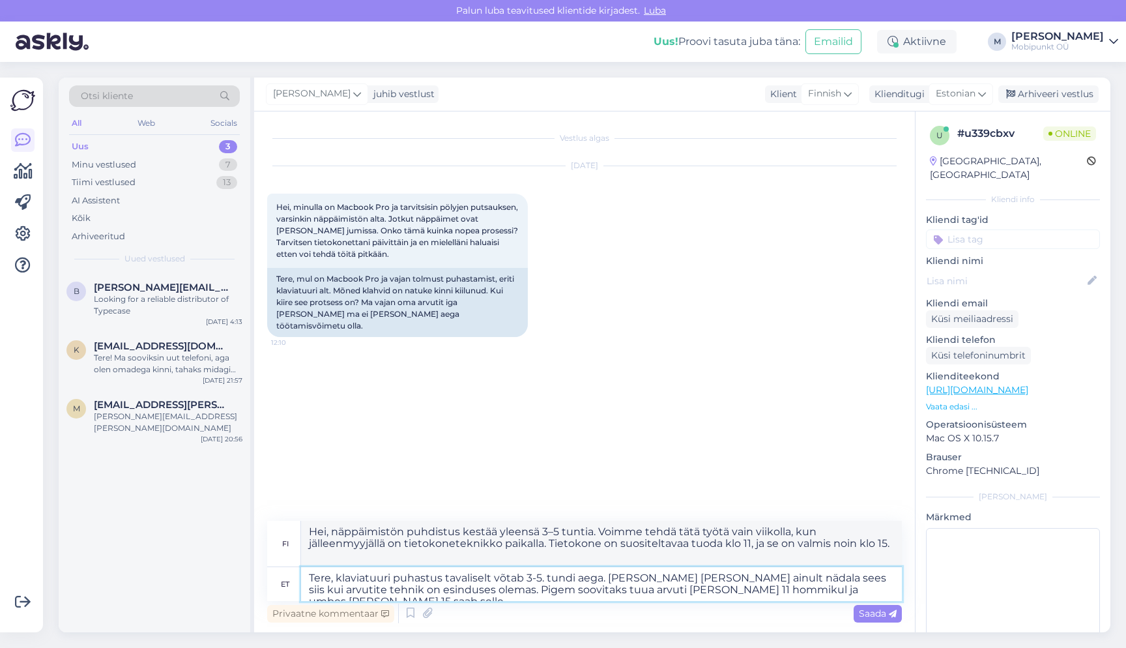
type textarea "Tere, klaviatuuri puhastus tavaliselt võtab 3-5. tundi aega. [PERSON_NAME] [PER…"
type textarea "Hei, näppäimistön puhdistus kestää yleensä 3–5 tuntia. Voimme tehdä tätä työtä …"
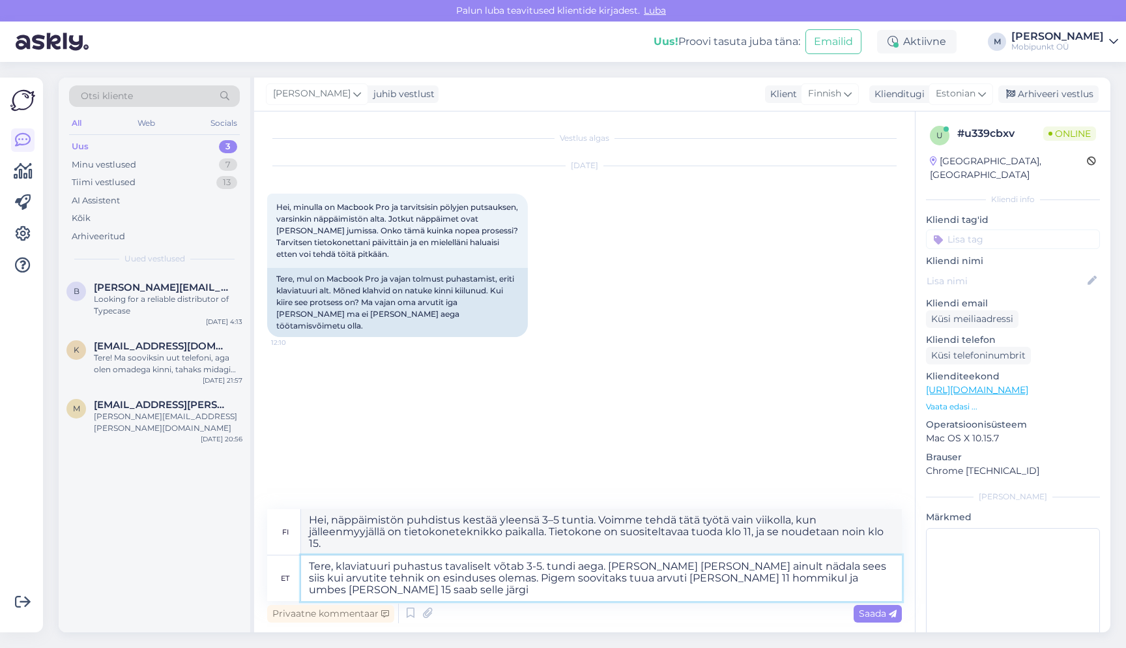
type textarea "Tere, klaviatuuri puhastus tavaliselt võtab 3-5. tundi aega. [PERSON_NAME] [PER…"
type textarea "Hei, näppäimistön puhdistus kestää yleensä 3–5 tuntia. Voimme tehdä tätä työtä …"
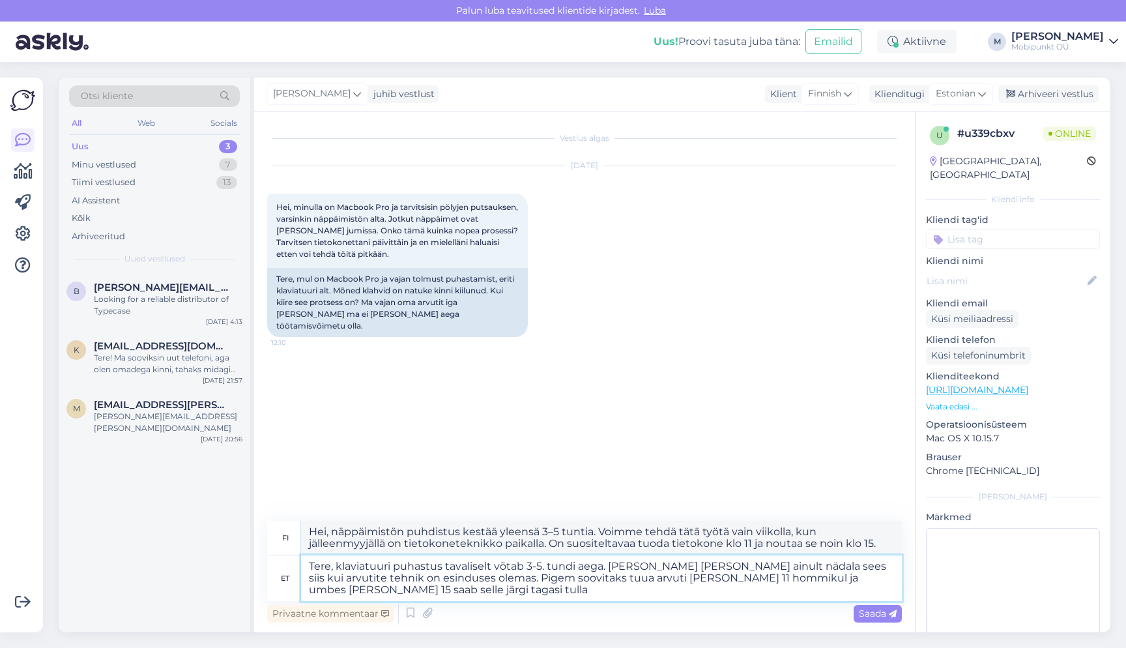
type textarea "Tere, klaviatuuri puhastus tavaliselt võtab 3-5. tundi aega. [PERSON_NAME] [PER…"
type textarea "Hei, näppäimistön puhdistus kestää yleensä 3–5 tuntia. Voimme tehdä tätä työtä …"
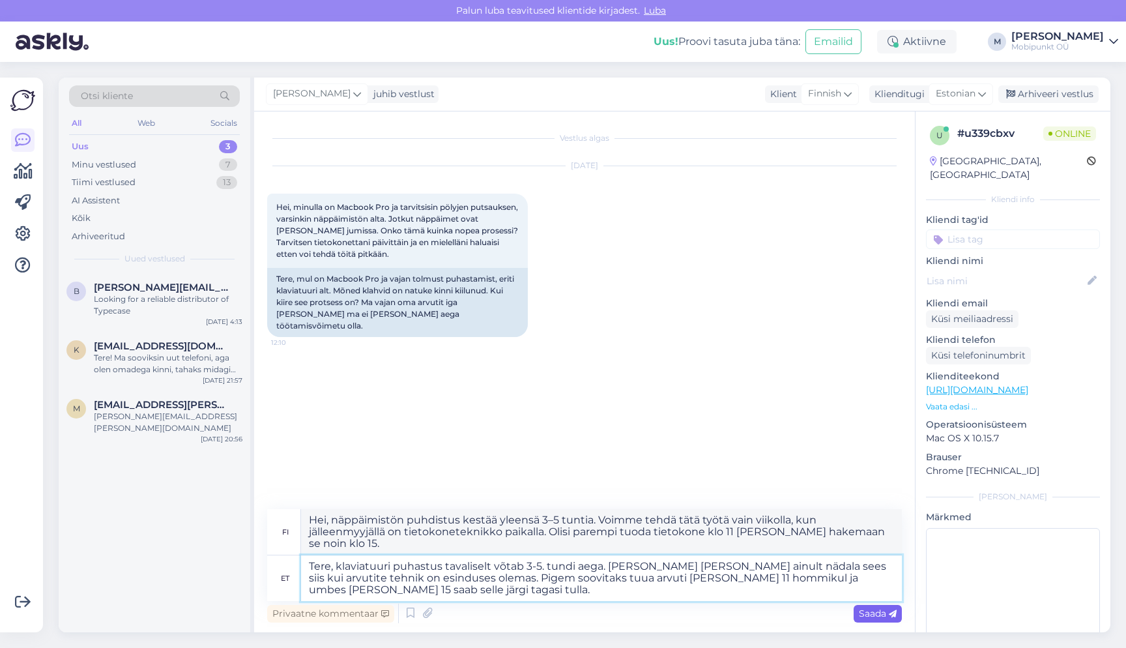
type textarea "Tere, klaviatuuri puhastus tavaliselt võtab 3-5. tundi aega. [PERSON_NAME] [PER…"
click at [864, 615] on span "Saada" at bounding box center [878, 614] width 38 height 12
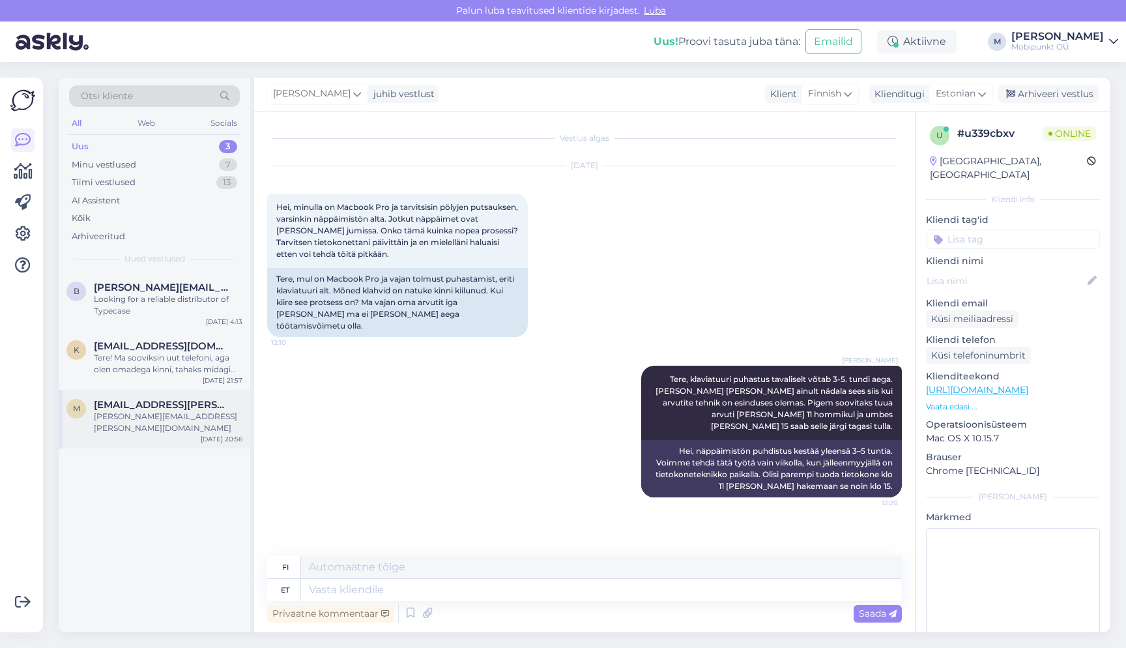
click at [159, 417] on div "[PERSON_NAME][EMAIL_ADDRESS][PERSON_NAME][DOMAIN_NAME]" at bounding box center [168, 422] width 149 height 23
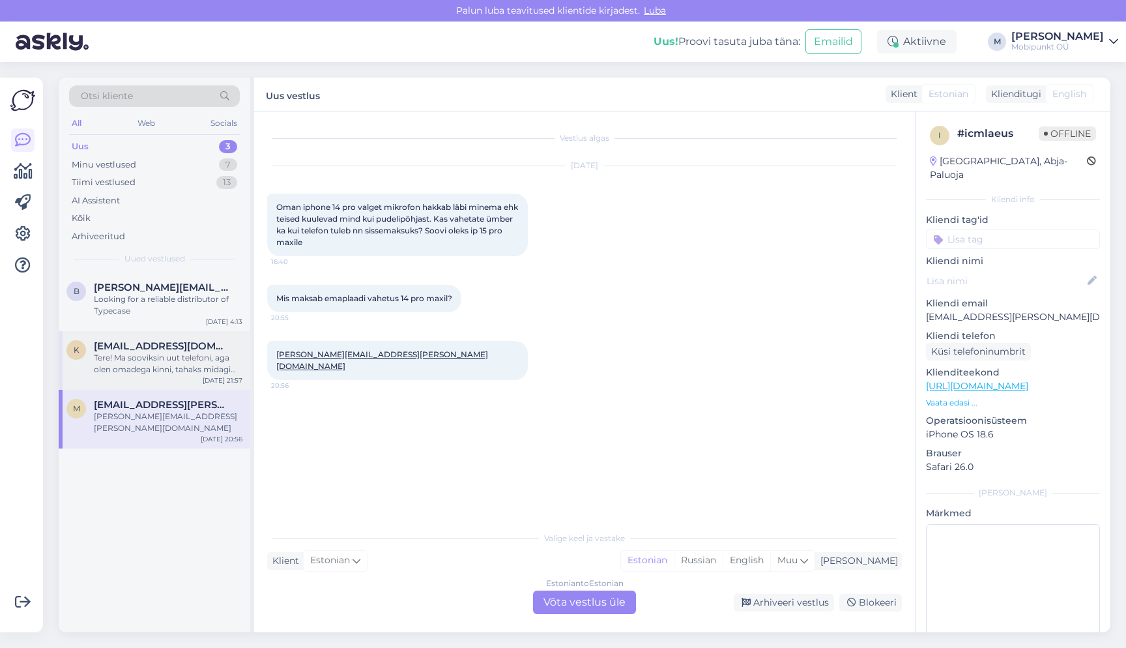
click at [122, 362] on div "Tere! Ma sooviksin uut telefoni, aga olen omadega kinni, tahaks midagi mis on k…" at bounding box center [168, 363] width 149 height 23
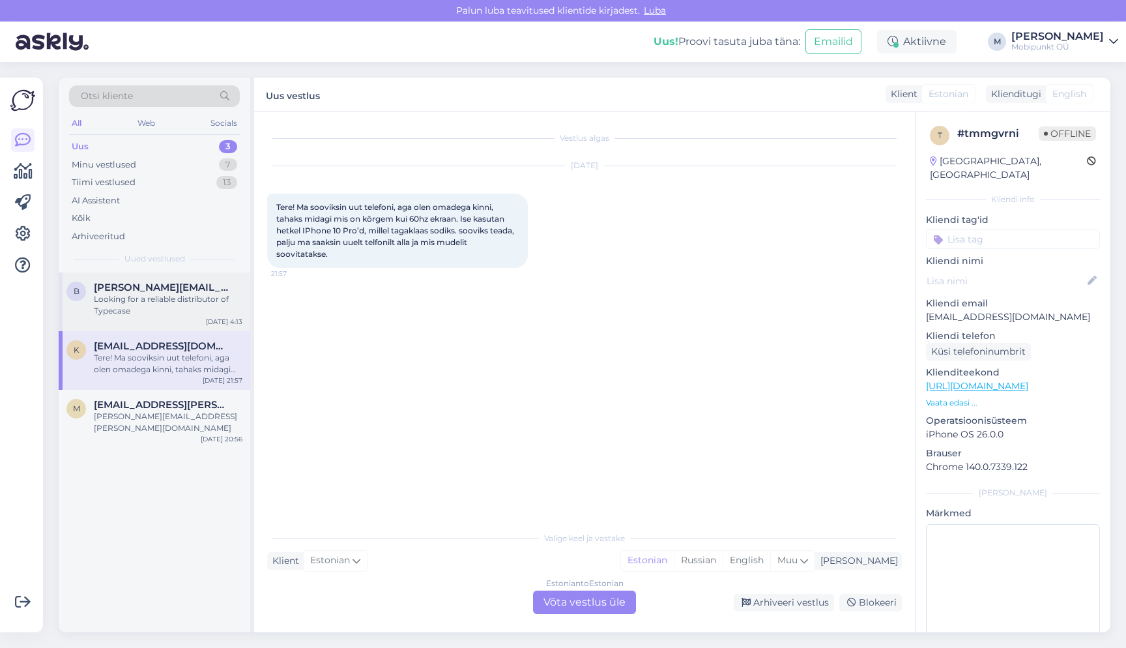
click at [142, 302] on div "Looking for a reliable distributor of Typecase" at bounding box center [168, 304] width 149 height 23
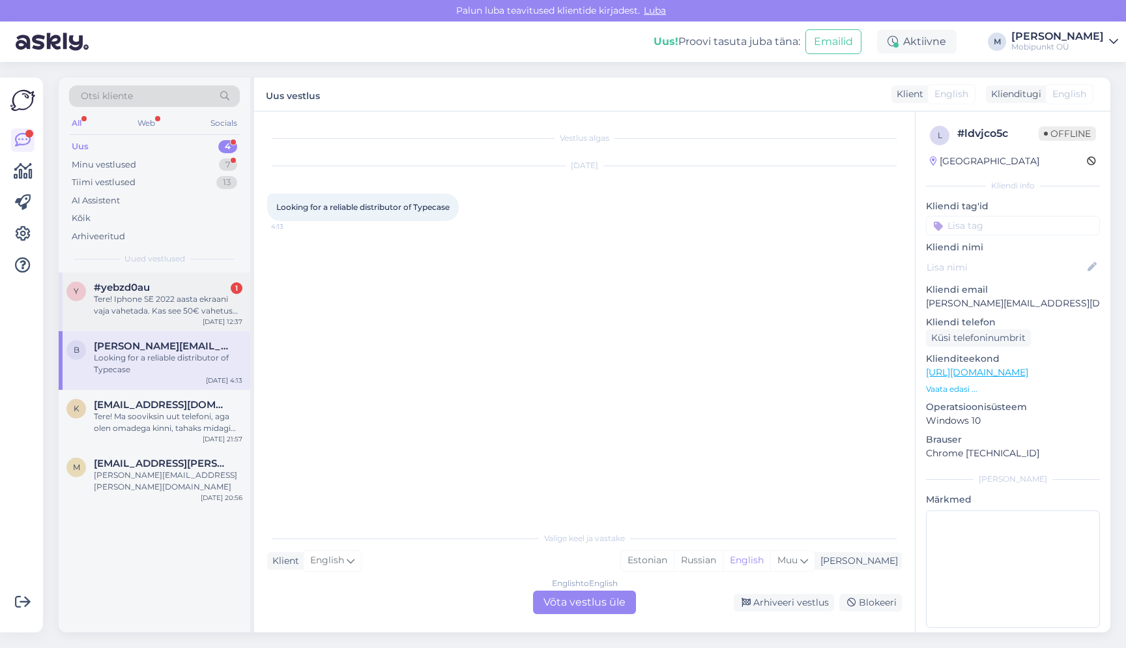
click at [149, 307] on div "Tere! Iphone SE 2022 aasta ekraani vaja vahetada. Kas see 50€ vahetus sisaldab …" at bounding box center [168, 304] width 149 height 23
